Goal: Task Accomplishment & Management: Complete application form

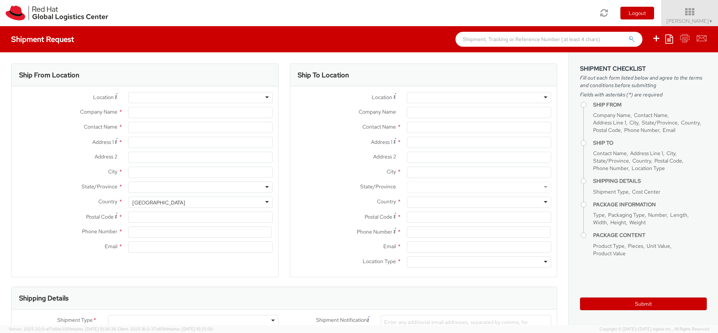
select select "665"
select select
type input "Red Hat Czech s.r.o."
type input "[PERSON_NAME]"
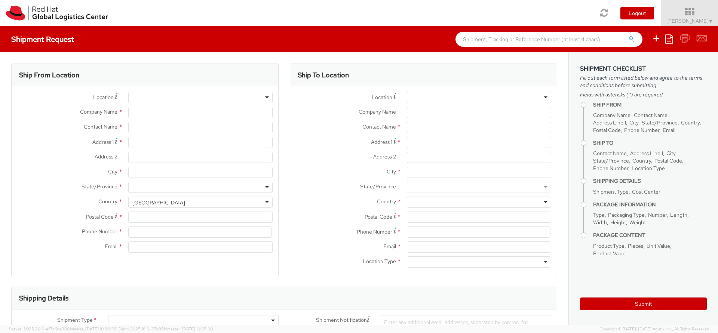
type input "Purkynova 647/111"
type input "[GEOGRAPHIC_DATA]"
type input "621 00"
type input "420 532 294 555"
type input "[EMAIL_ADDRESS][DOMAIN_NAME]"
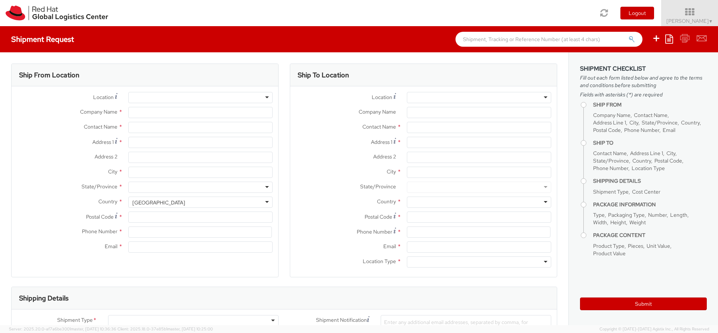
select select "CM"
select select "KGS"
